Goal: Transaction & Acquisition: Purchase product/service

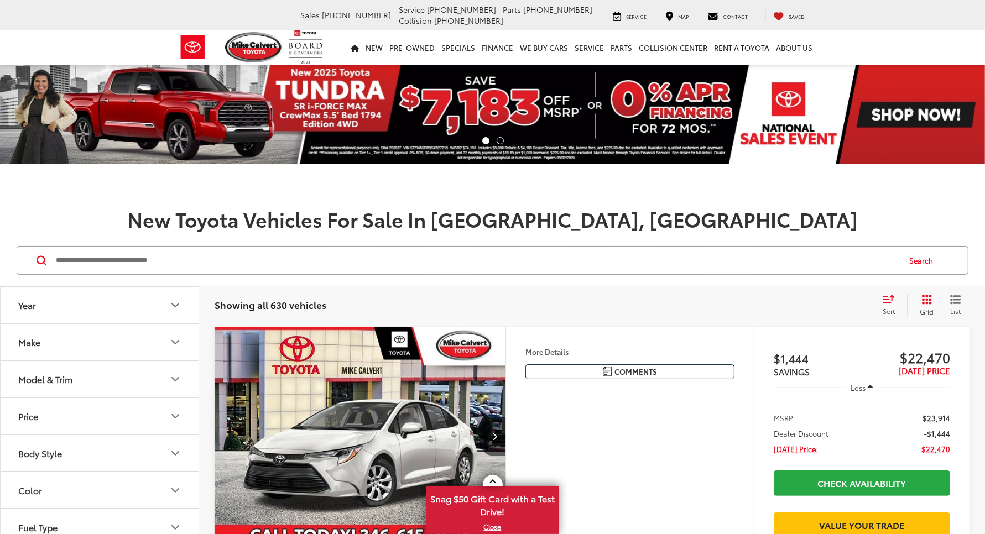
click at [163, 247] on input "Search by Make, Model, or Keyword" at bounding box center [477, 260] width 844 height 27
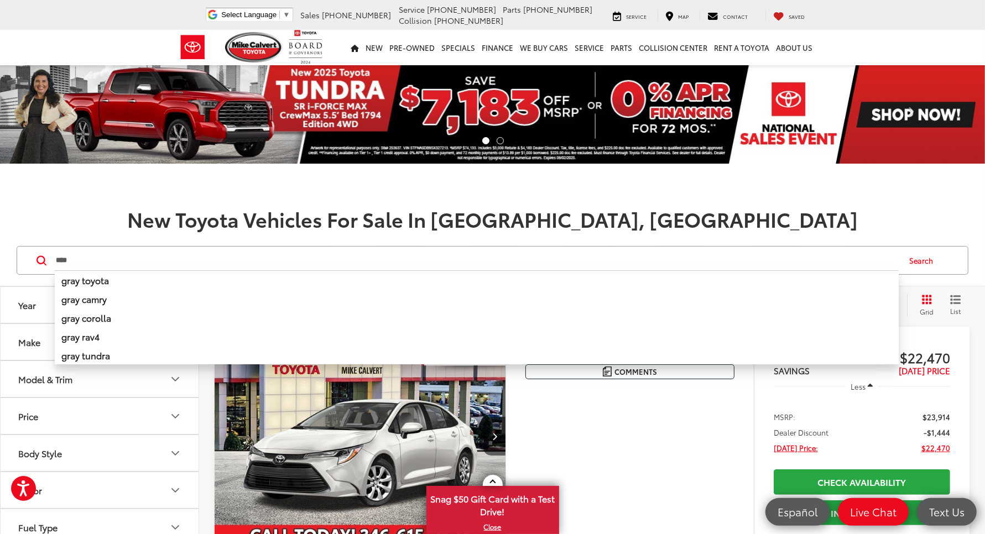
type input "****"
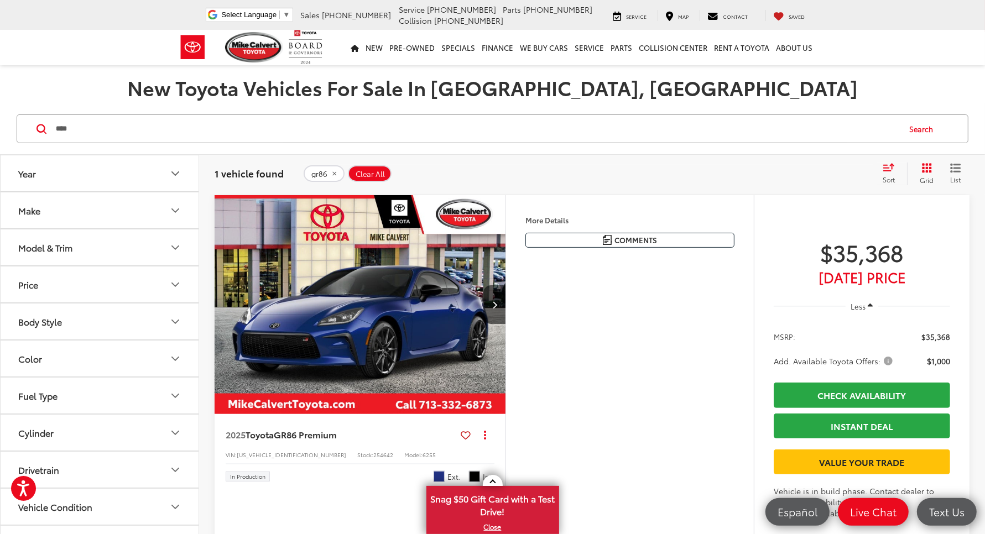
scroll to position [207, 0]
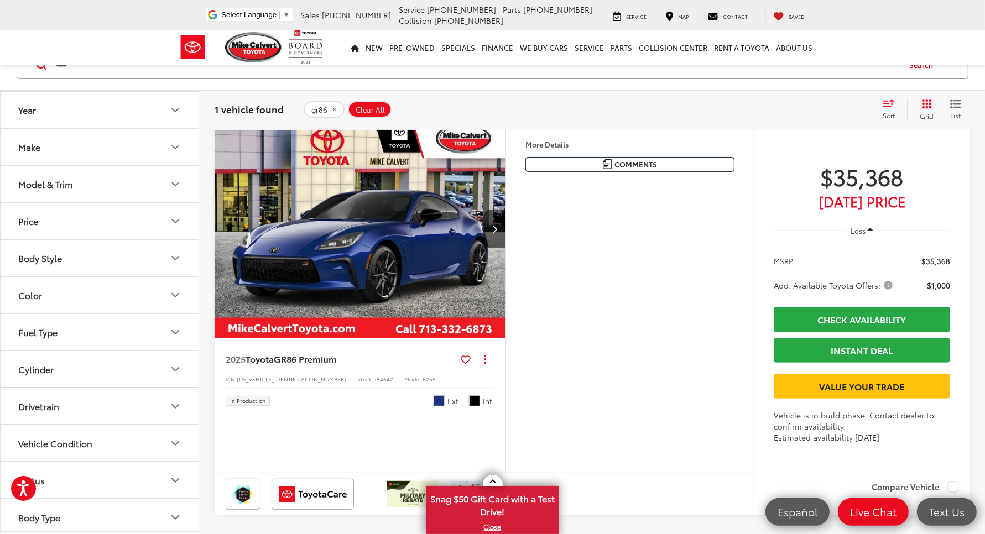
click at [383, 195] on img "2025 Toyota GR86 GR86 Premium 0" at bounding box center [360, 228] width 292 height 219
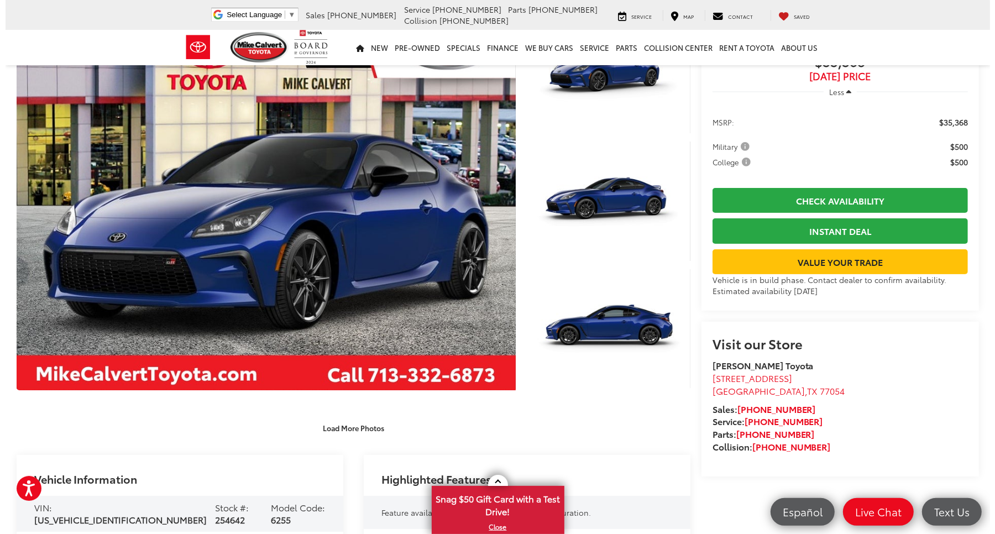
scroll to position [138, 0]
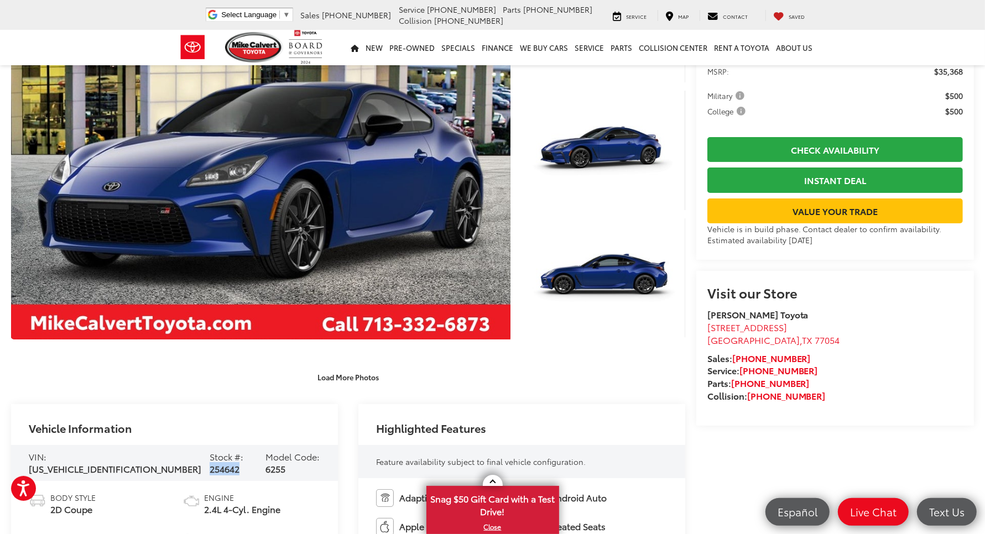
drag, startPoint x: 177, startPoint y: 448, endPoint x: 209, endPoint y: 446, distance: 31.6
click at [209, 446] on div "VIN: JF1ZNBE10S9759242 Stock #: 254642 Model Code: 6255" at bounding box center [174, 463] width 327 height 36
copy span "254642"
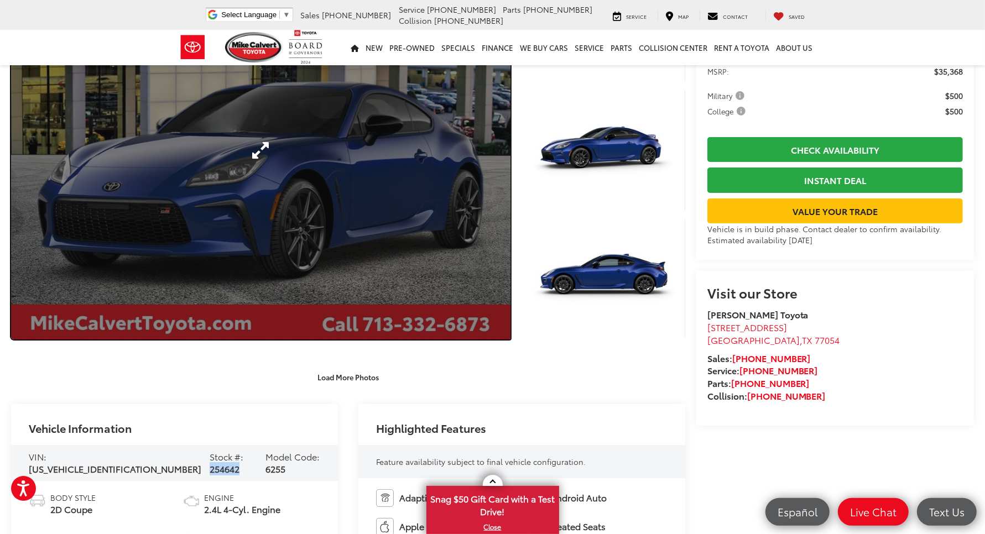
click at [281, 158] on link "Expand Photo 0" at bounding box center [260, 150] width 499 height 378
